Goal: Information Seeking & Learning: Learn about a topic

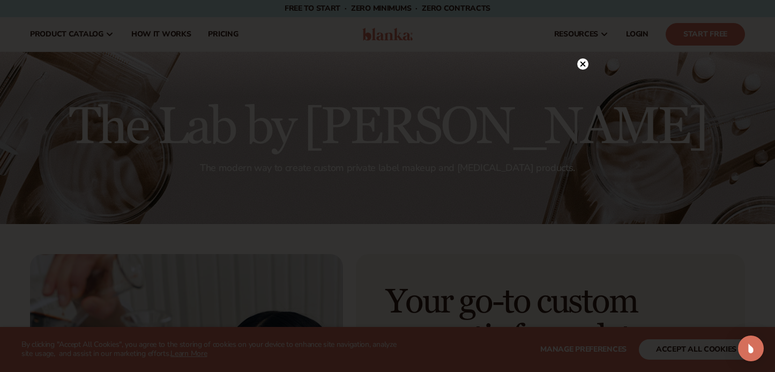
click at [586, 68] on circle at bounding box center [582, 63] width 11 height 11
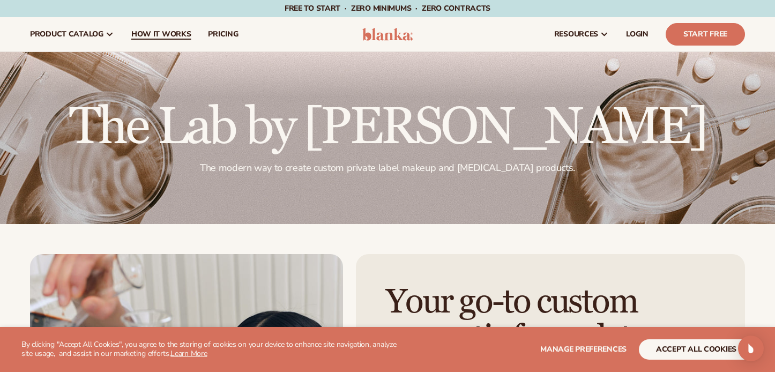
click at [142, 34] on span "How It Works" at bounding box center [161, 34] width 60 height 9
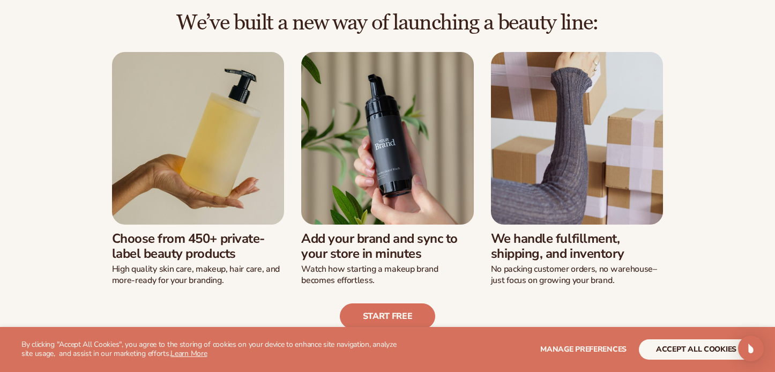
scroll to position [330, 0]
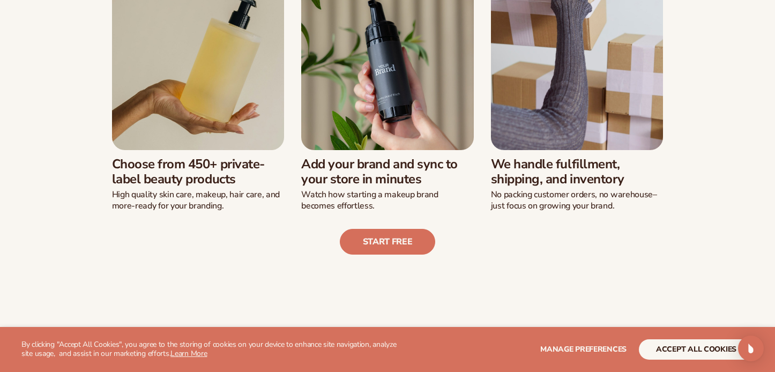
click at [200, 149] on img at bounding box center [198, 63] width 173 height 173
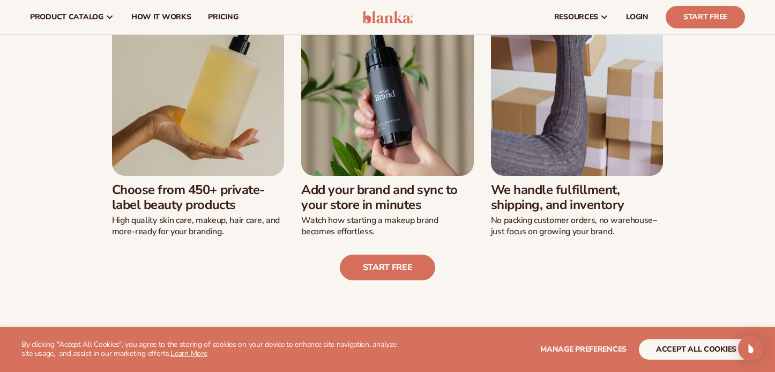
scroll to position [297, 0]
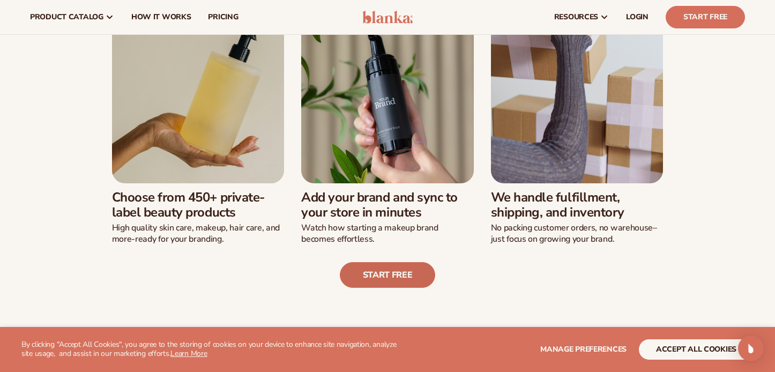
click at [402, 271] on link "Start free" at bounding box center [388, 275] width 96 height 26
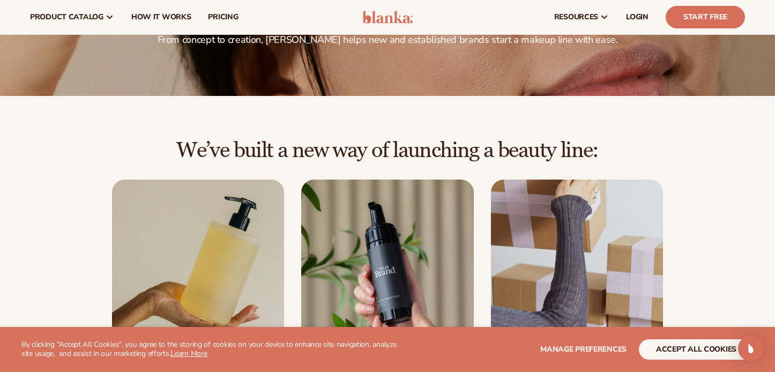
scroll to position [0, 0]
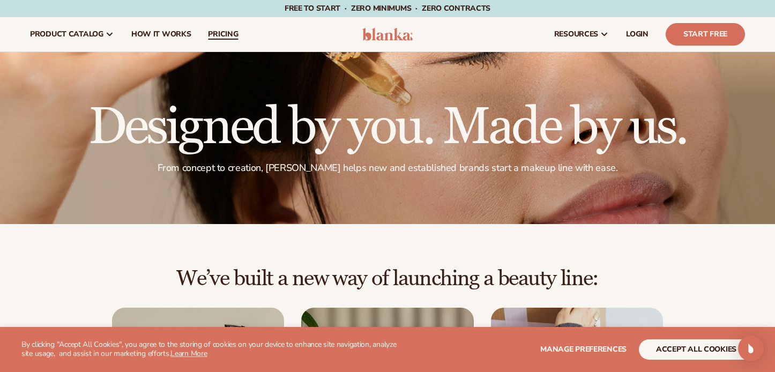
click at [221, 34] on span "pricing" at bounding box center [223, 34] width 30 height 9
